Goal: Information Seeking & Learning: Learn about a topic

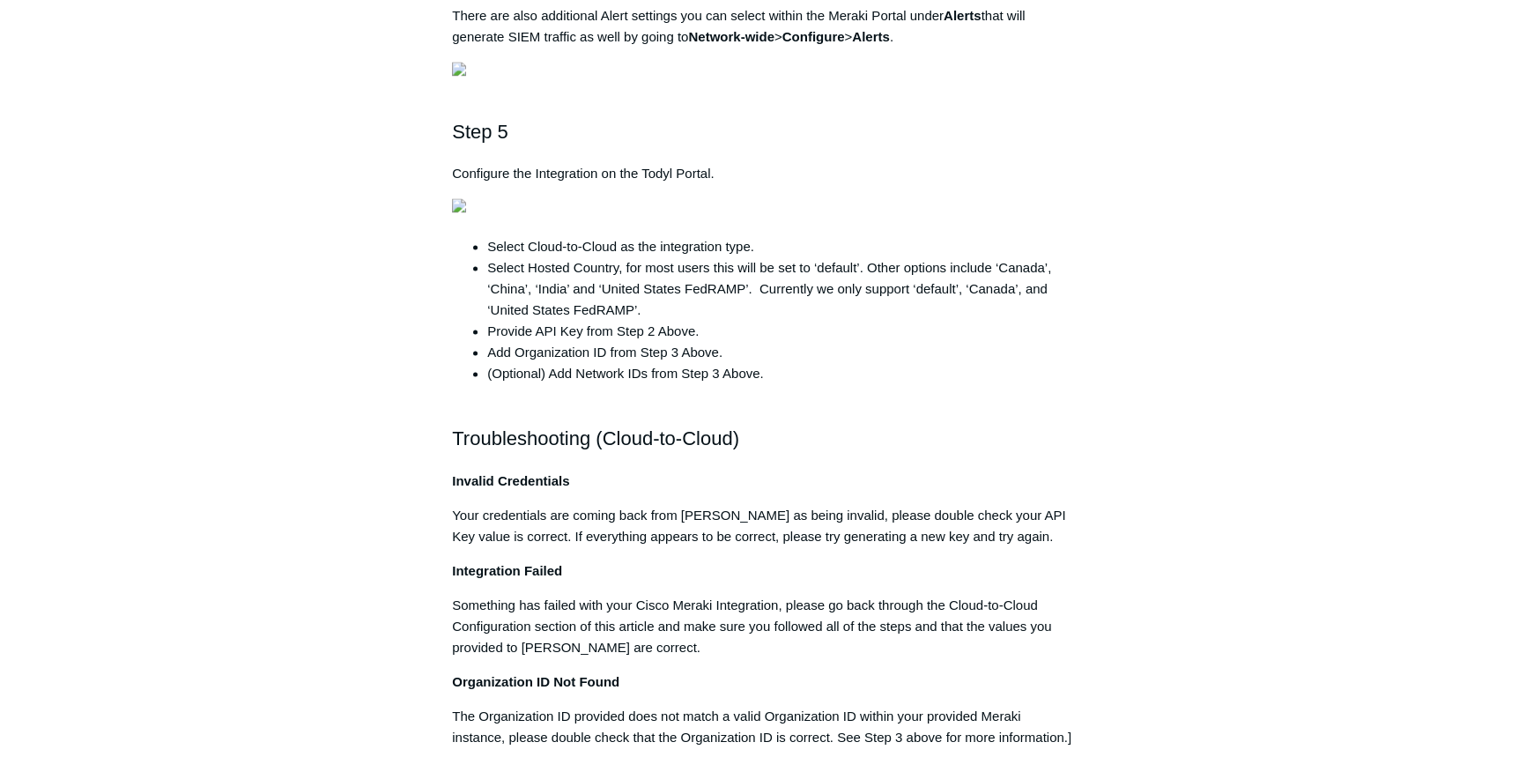
scroll to position [3285, 0]
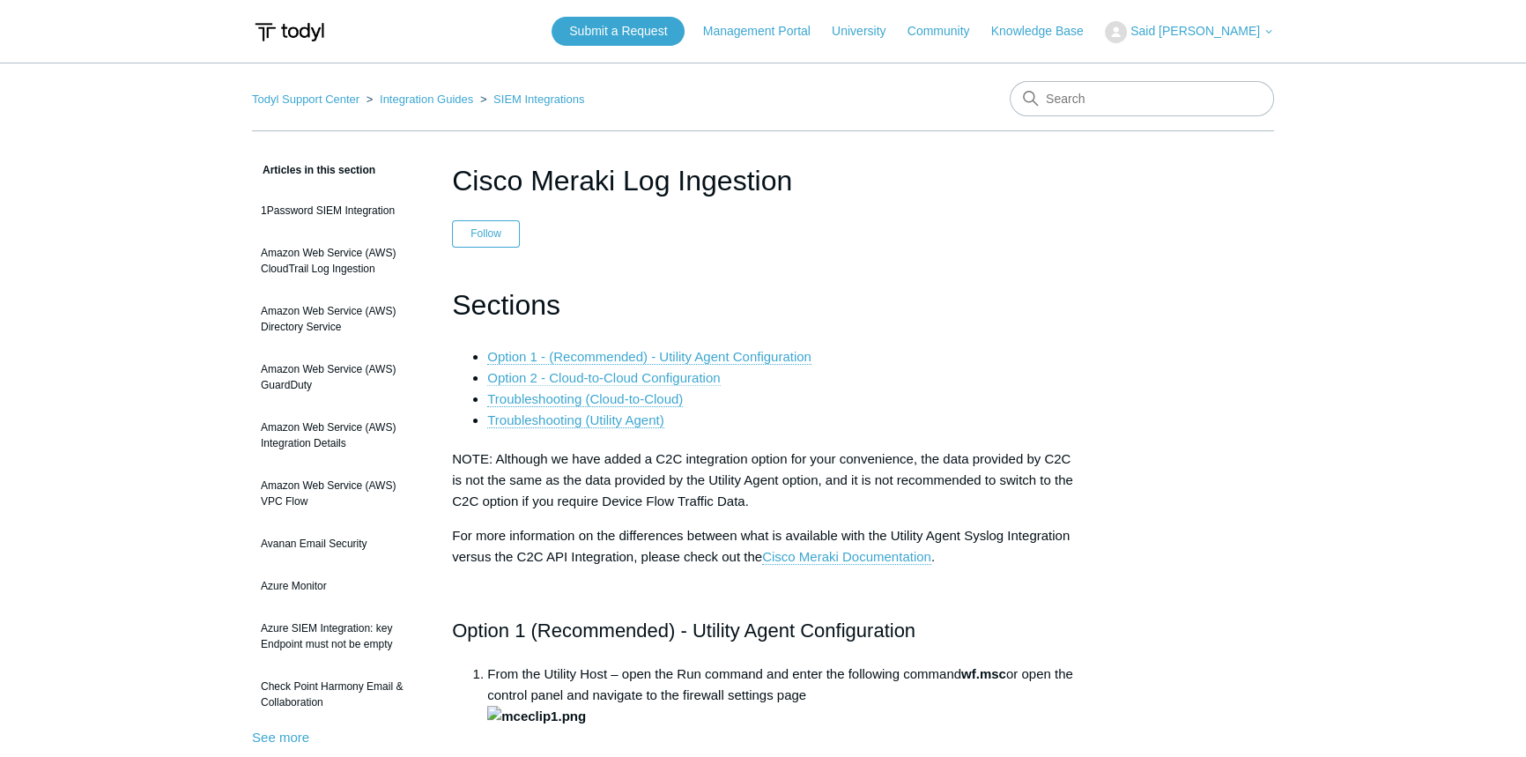
click at [694, 379] on link "Option 2 - Cloud-to-Cloud Configuration" at bounding box center [603, 378] width 233 height 16
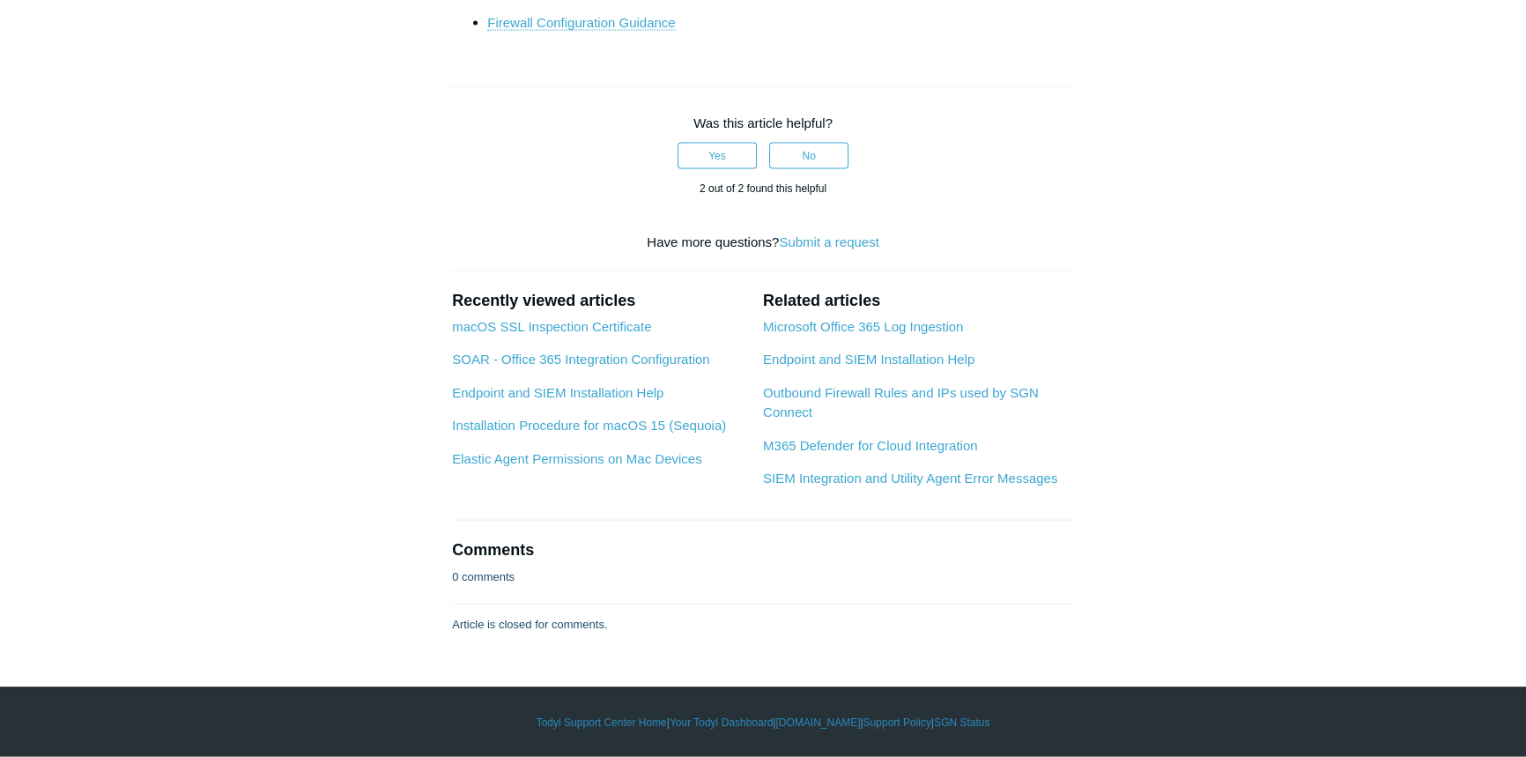
drag, startPoint x: 702, startPoint y: 147, endPoint x: 999, endPoint y: 145, distance: 297.0
copy li "“Enable access to the Cisco Meraki Dashboard API"
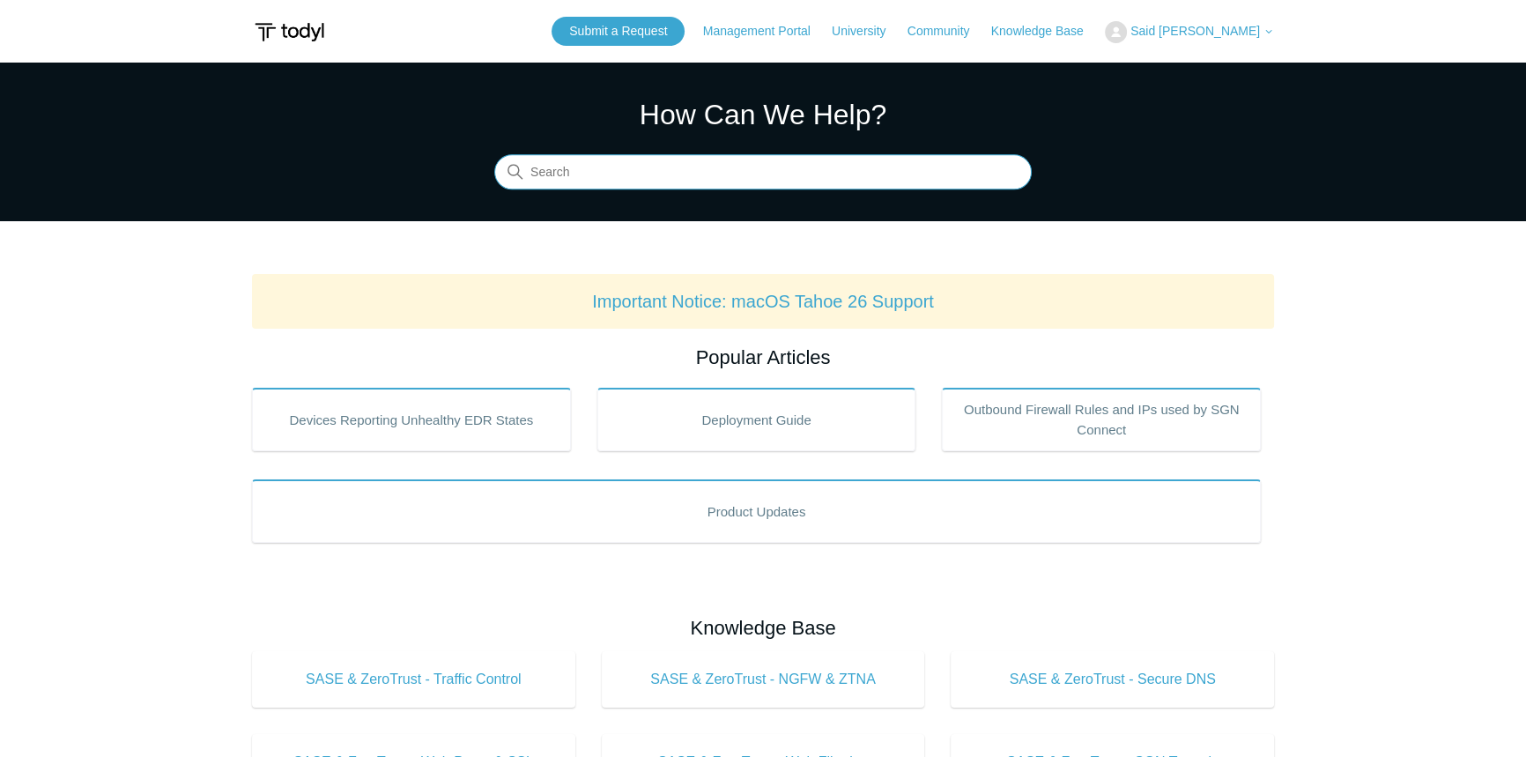
click at [760, 174] on input "Search" at bounding box center [763, 172] width 538 height 35
type input "T"
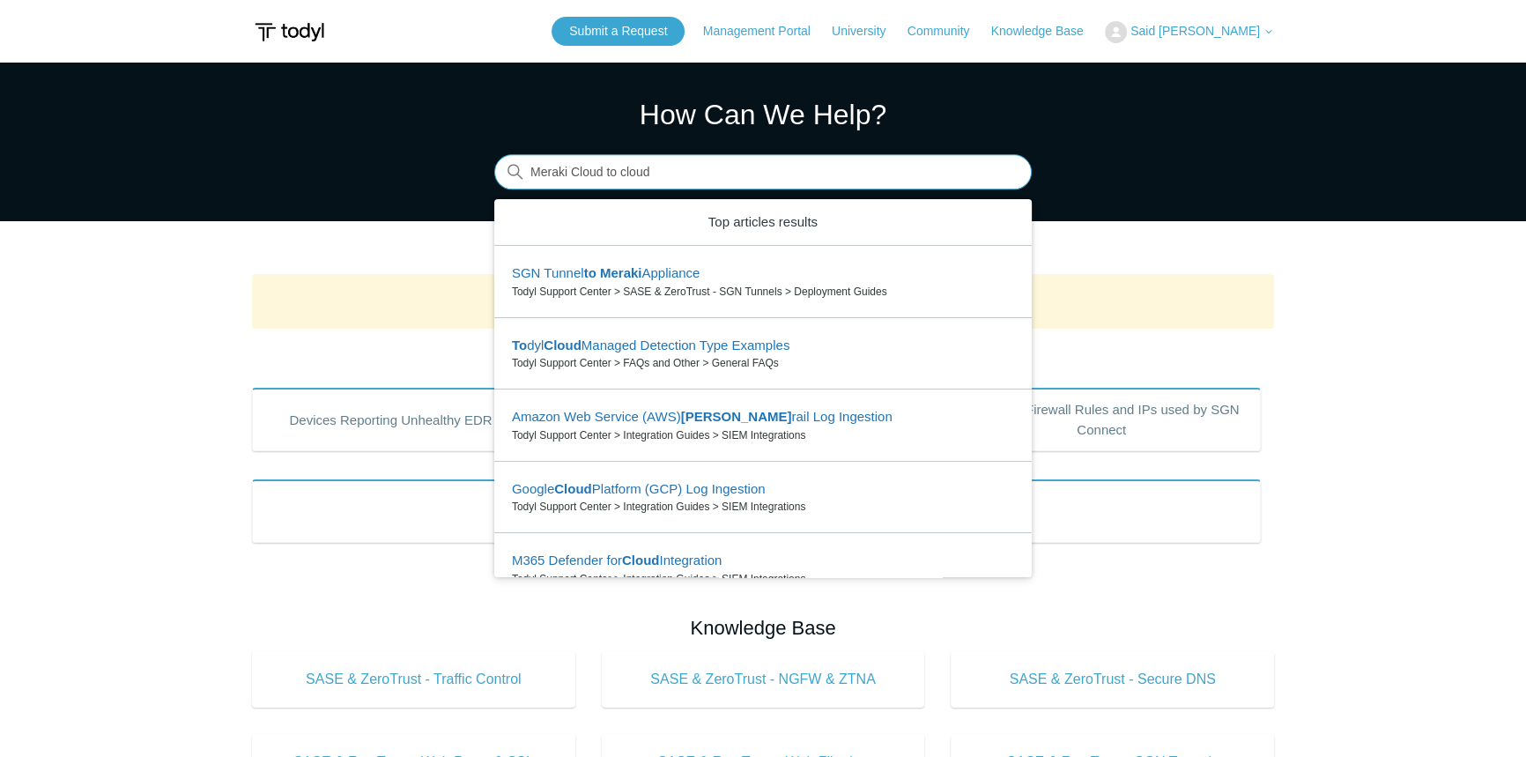
type input "Meraki Cloud to cloud"
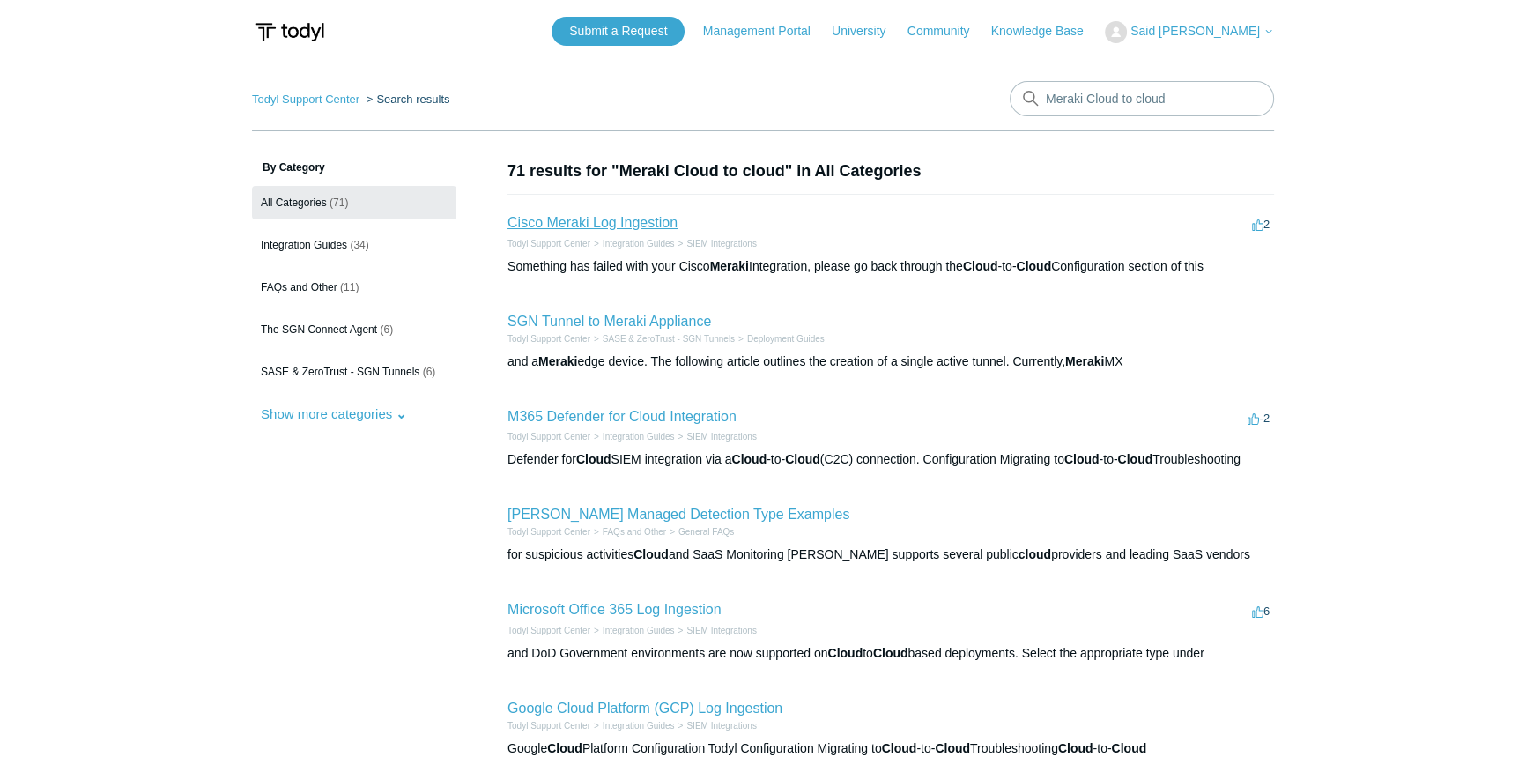
click at [568, 229] on link "Cisco Meraki Log Ingestion" at bounding box center [593, 222] width 170 height 15
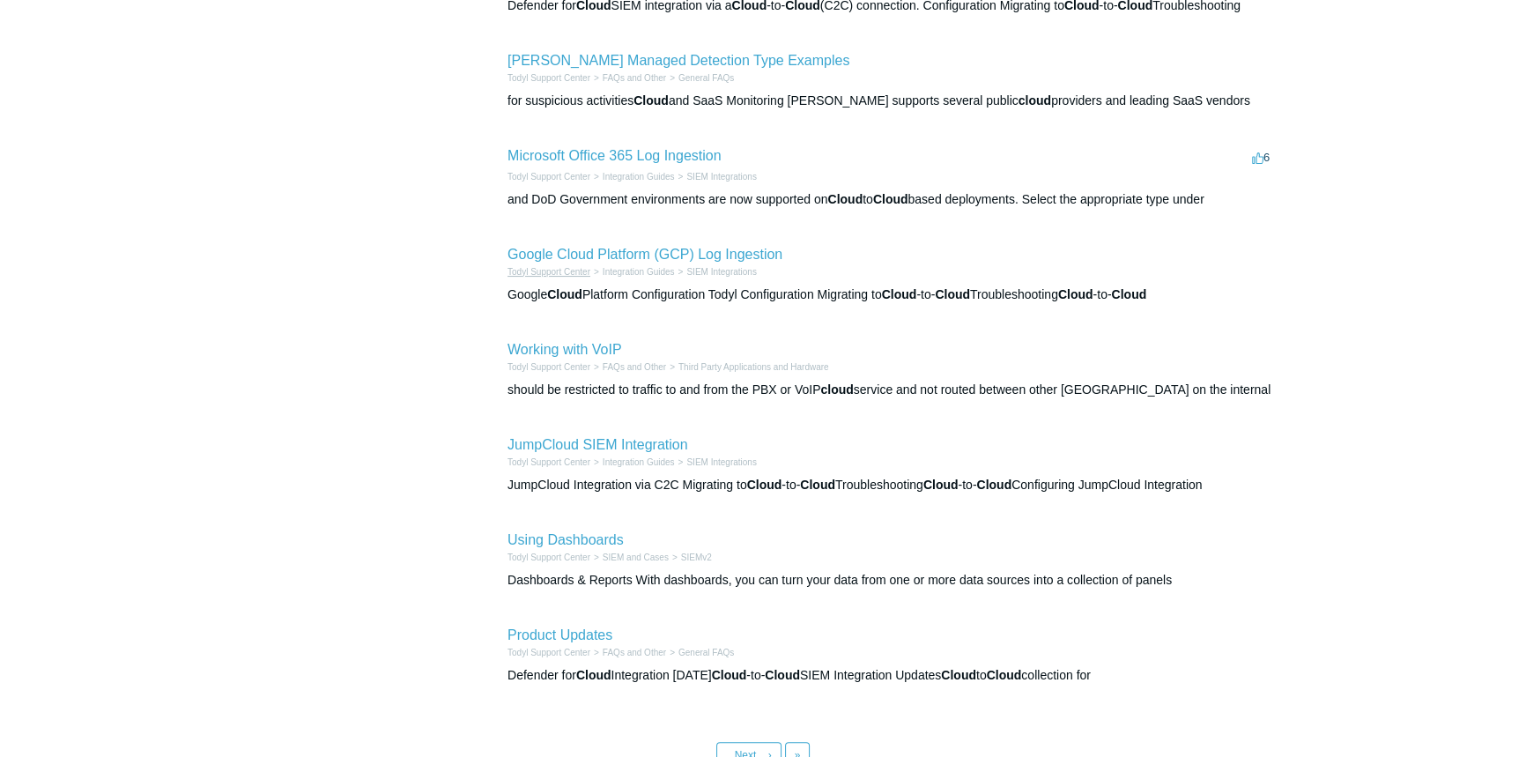
scroll to position [586, 0]
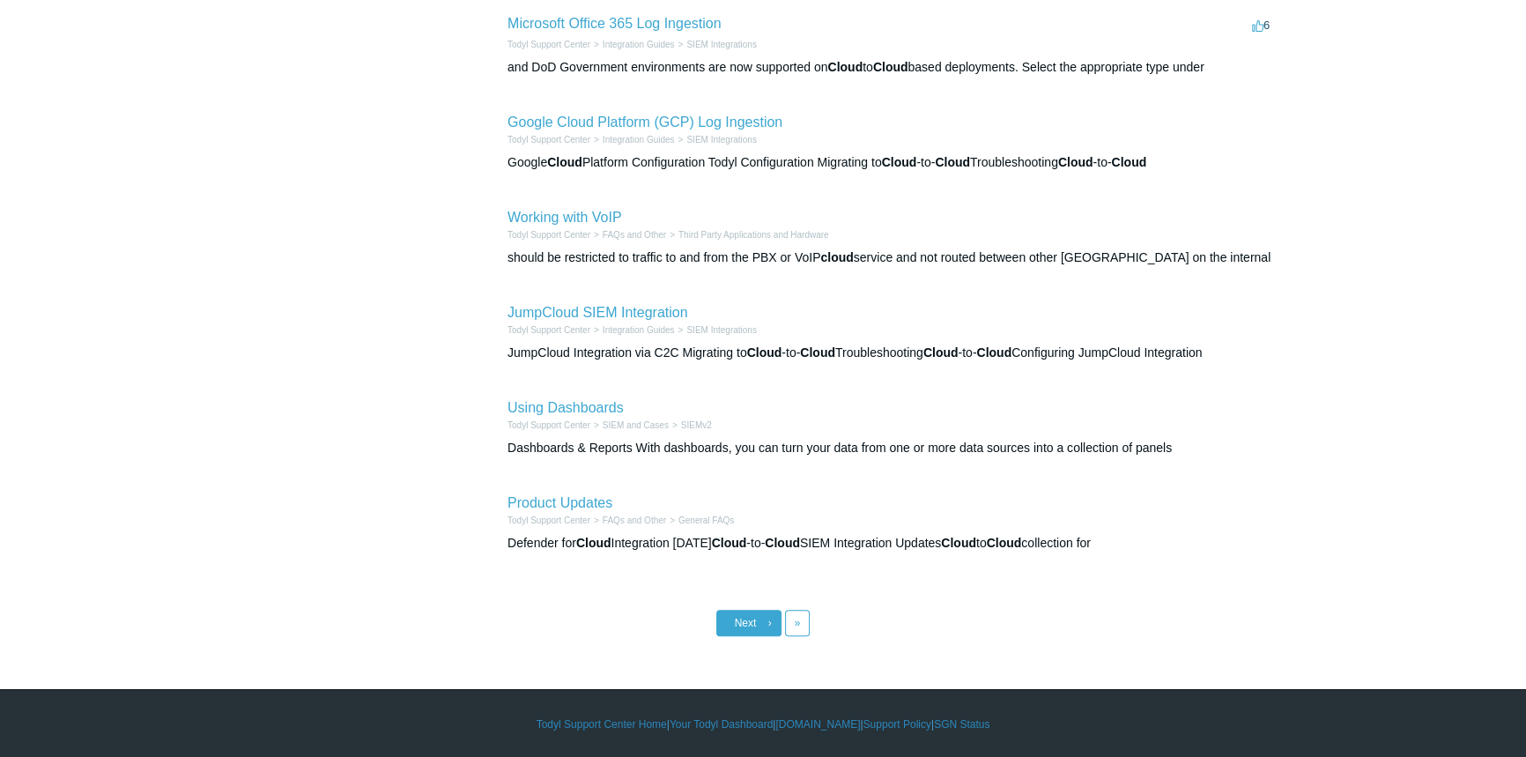
click at [748, 613] on link "Next ›" at bounding box center [748, 623] width 65 height 26
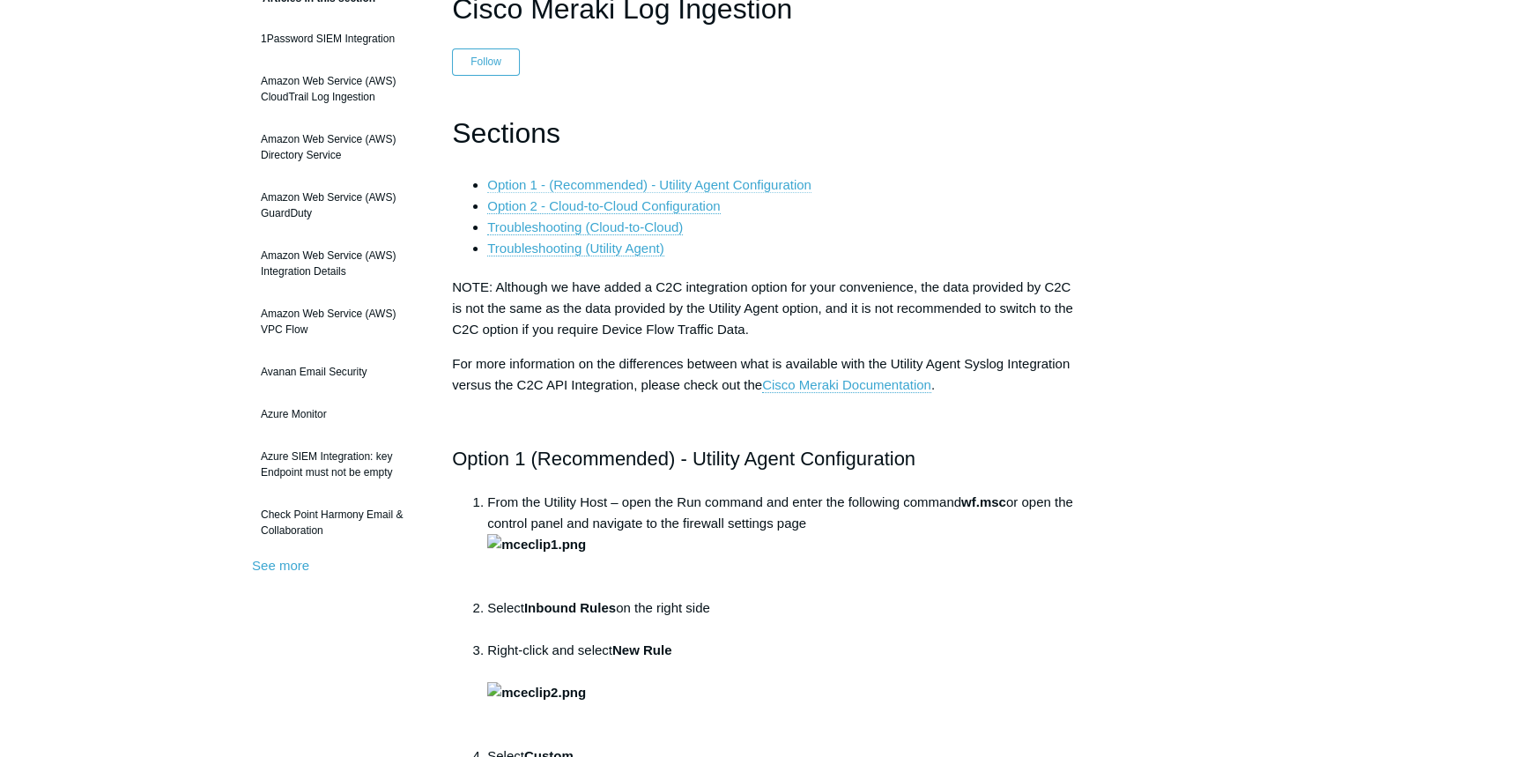
scroll to position [160, 0]
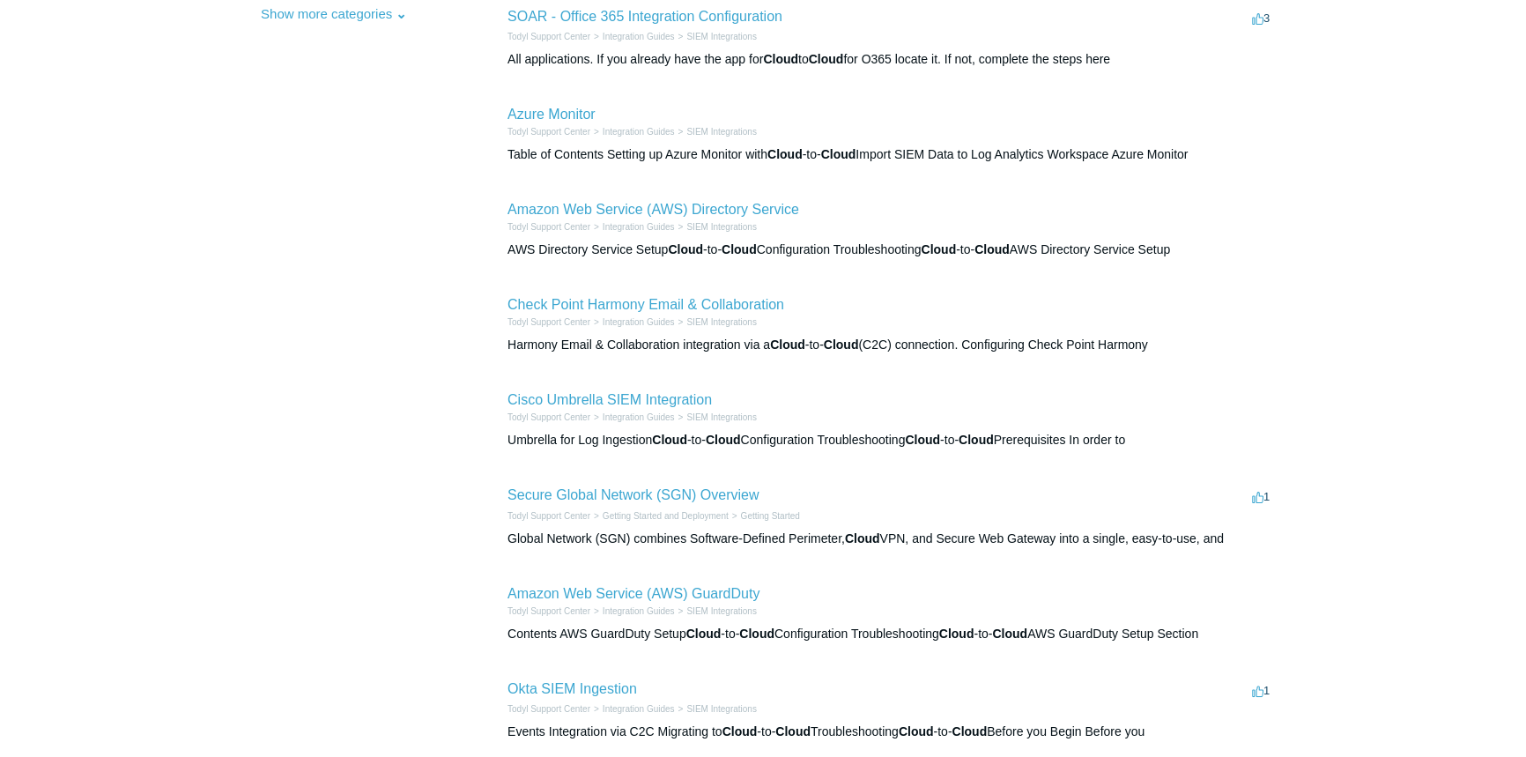
scroll to position [590, 0]
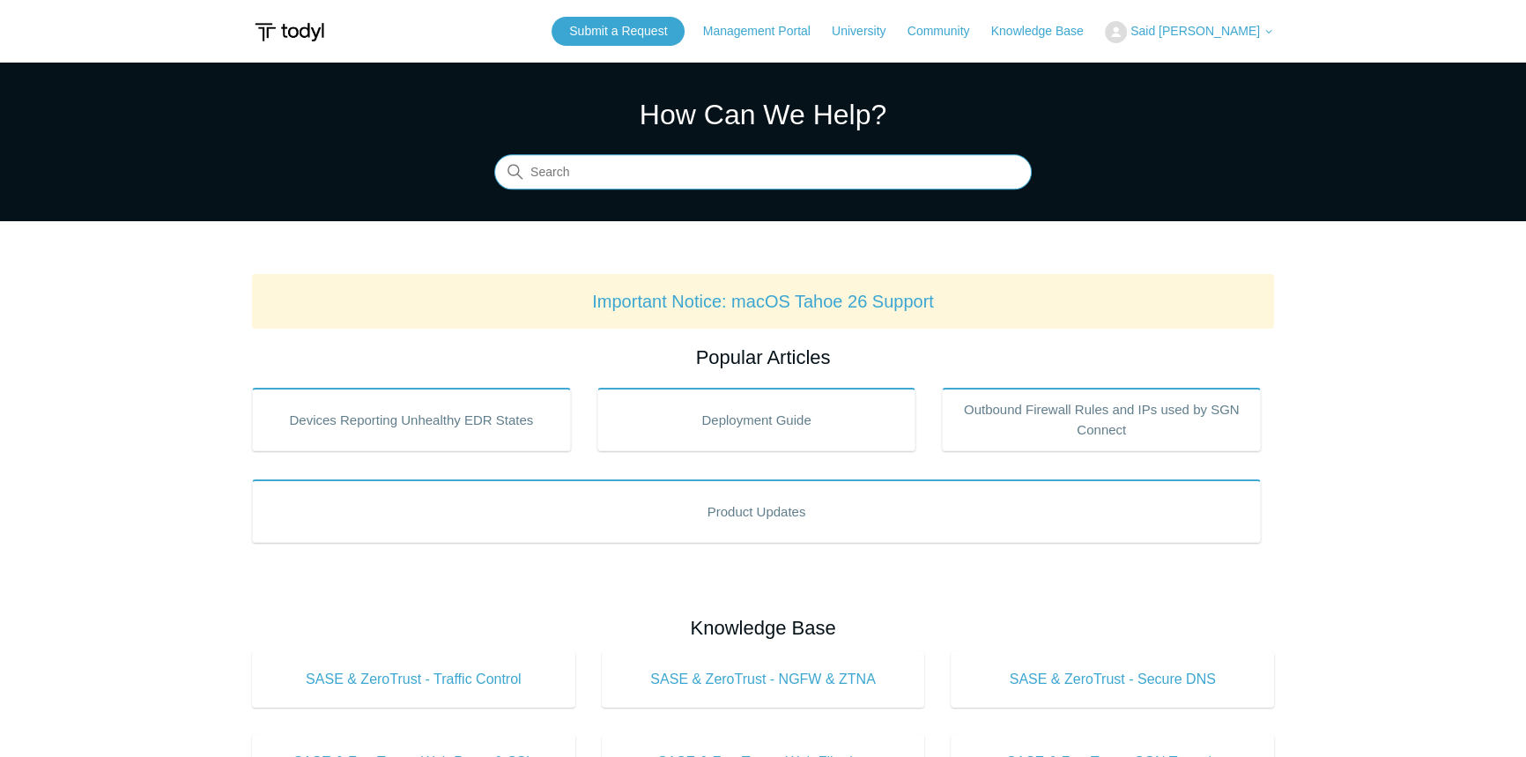
click at [636, 165] on input "Search" at bounding box center [763, 172] width 538 height 35
click at [707, 166] on input "Search" at bounding box center [763, 172] width 538 height 35
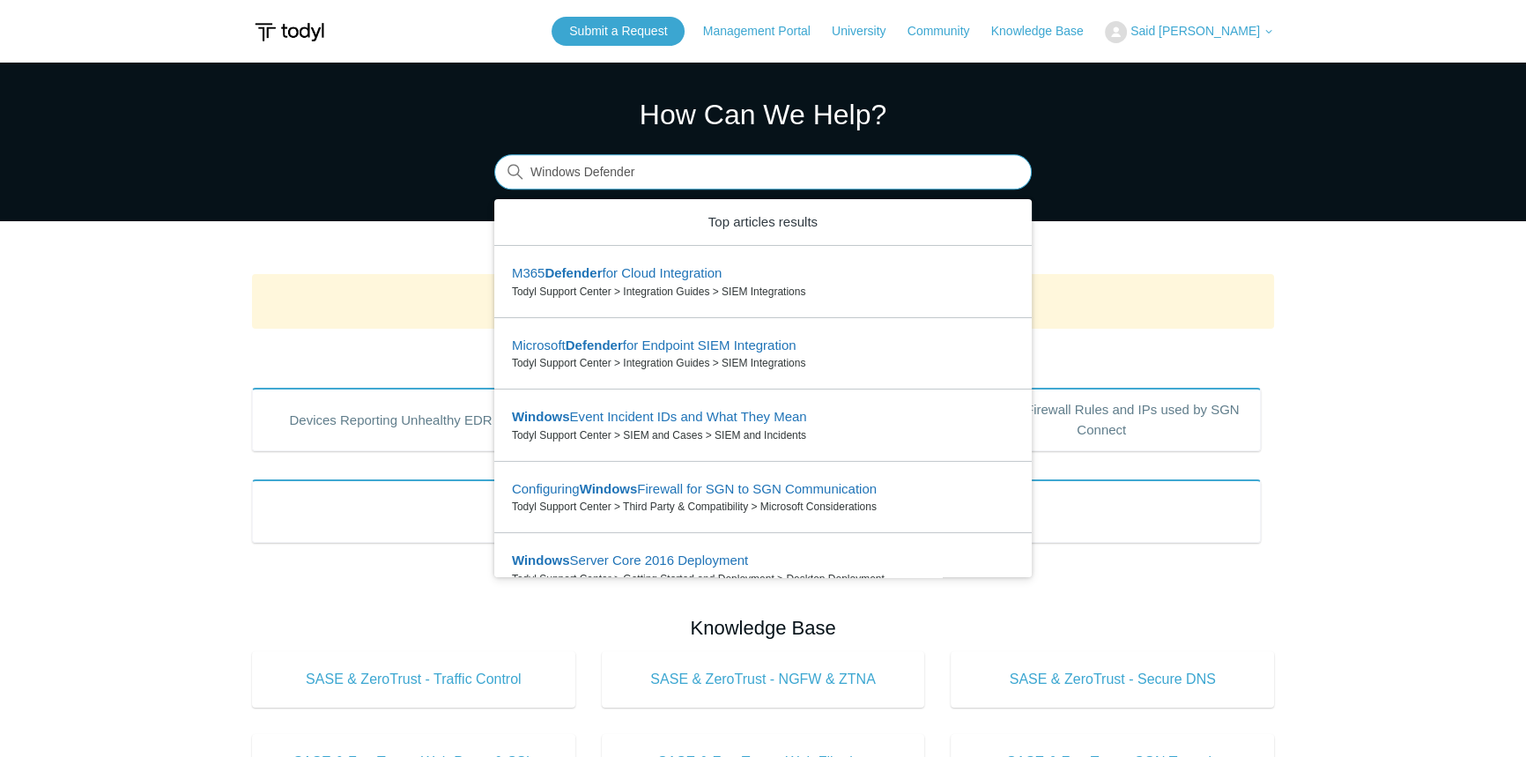
type input "Windows Defender"
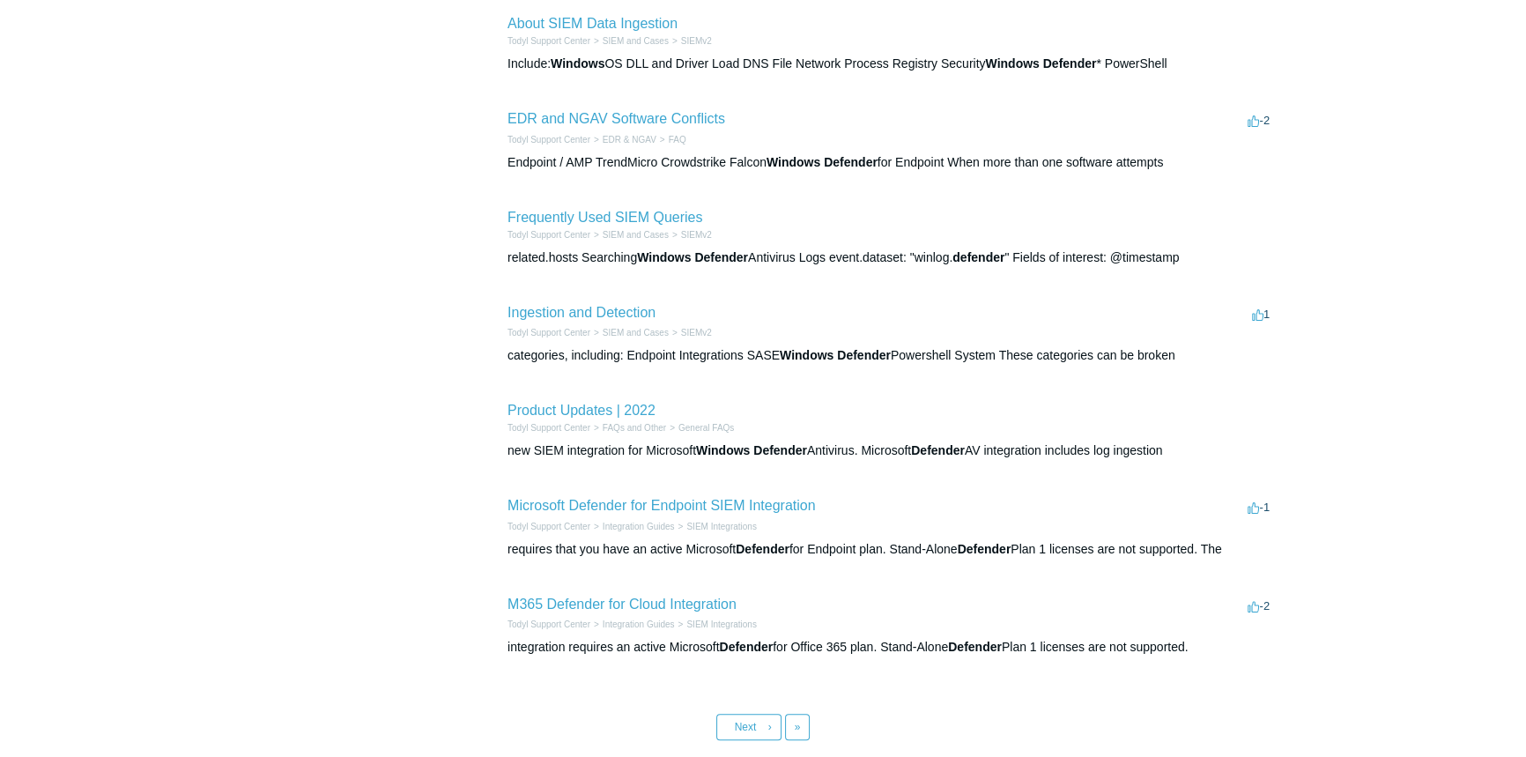
scroll to position [596, 0]
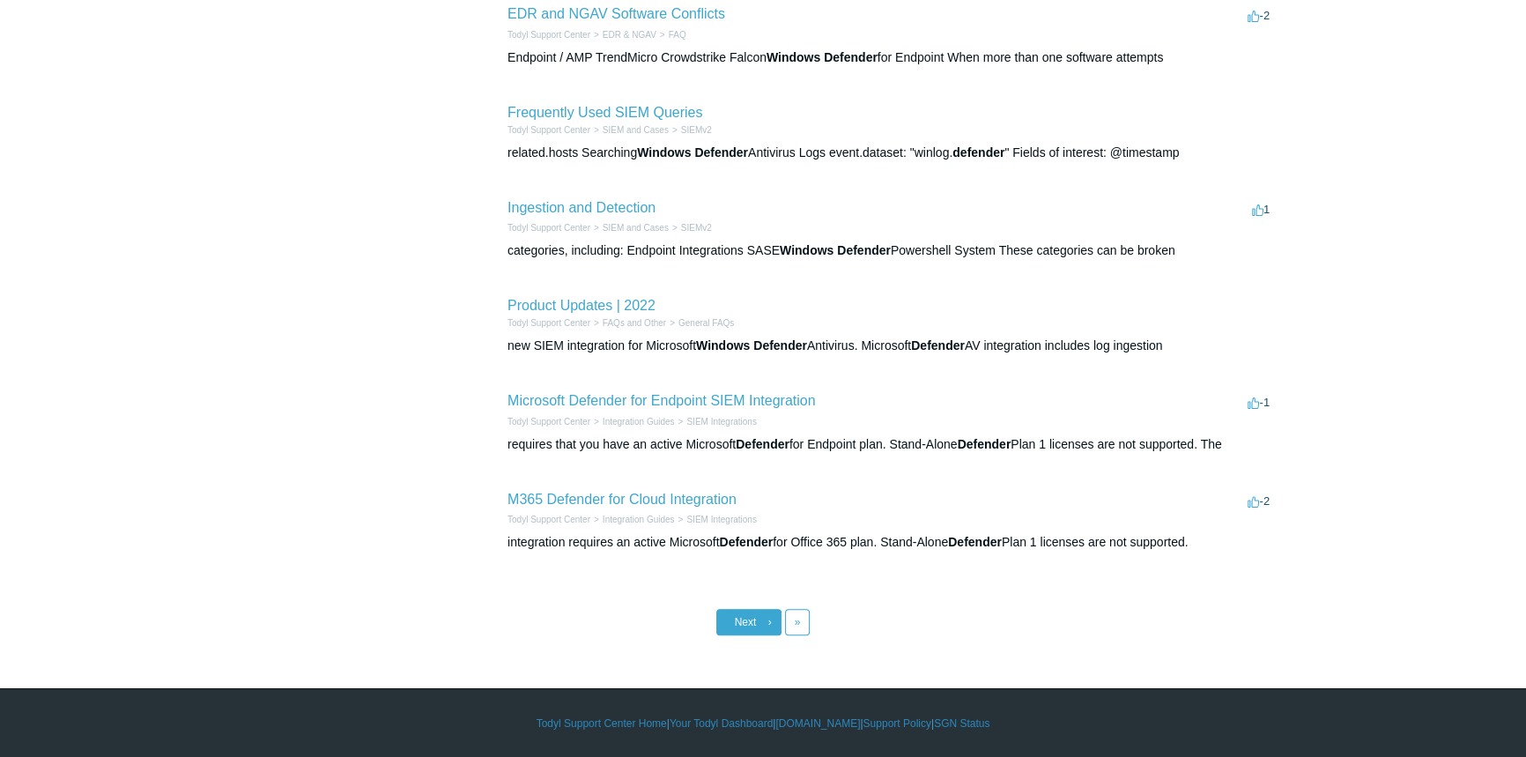
click at [755, 622] on span "Next" at bounding box center [746, 622] width 22 height 12
